Goal: Task Accomplishment & Management: Manage account settings

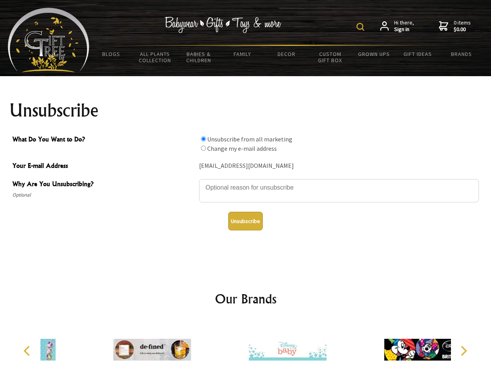
click at [361, 27] on img at bounding box center [360, 27] width 8 height 8
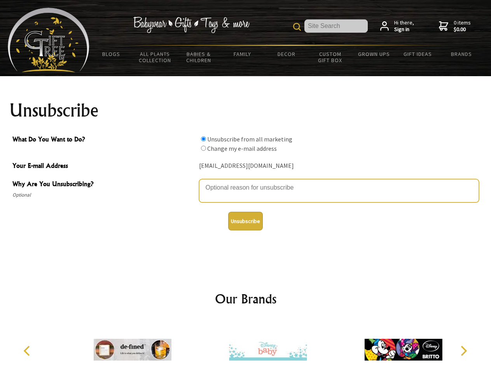
click at [246, 182] on textarea "Why Are You Unsubscribing?" at bounding box center [339, 190] width 280 height 23
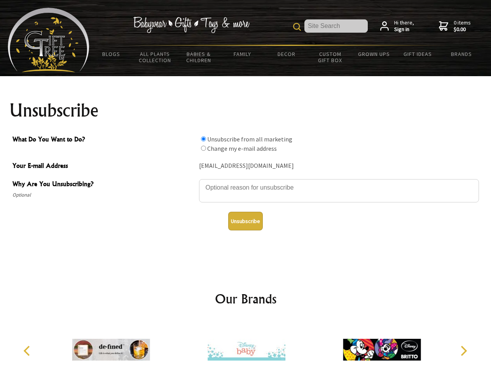
click at [203, 139] on input "What Do You Want to Do?" at bounding box center [203, 138] width 5 height 5
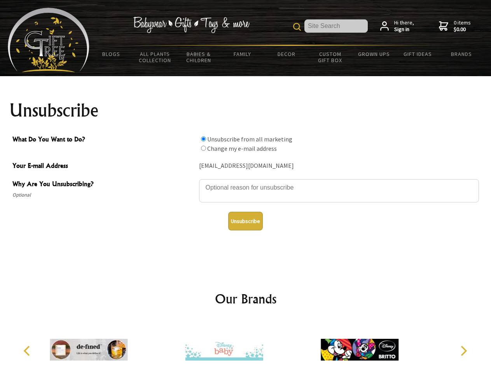
click at [203, 148] on input "What Do You Want to Do?" at bounding box center [203, 148] width 5 height 5
radio input "true"
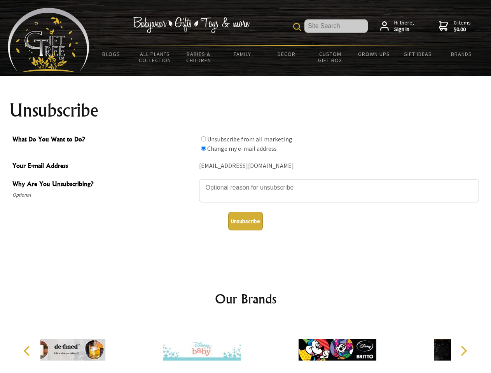
click at [245, 221] on button "Unsubscribe" at bounding box center [245, 221] width 35 height 19
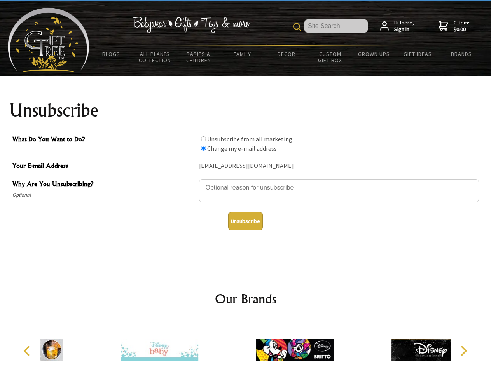
click at [246, 347] on div at bounding box center [294, 351] width 135 height 61
click at [28, 351] on icon "Previous" at bounding box center [28, 351] width 10 height 10
click at [463, 351] on icon "Next" at bounding box center [463, 351] width 10 height 10
